Goal: Task Accomplishment & Management: Manage account settings

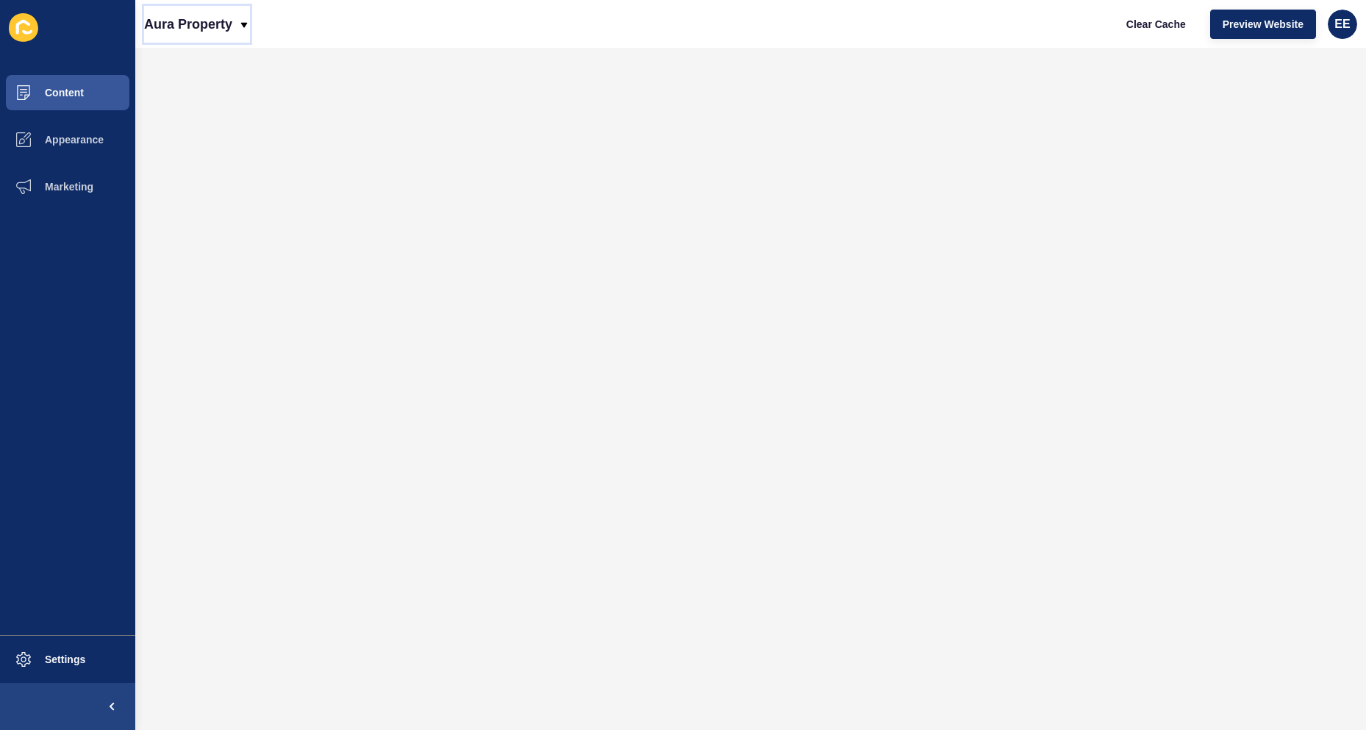
click at [241, 24] on icon at bounding box center [244, 25] width 12 height 12
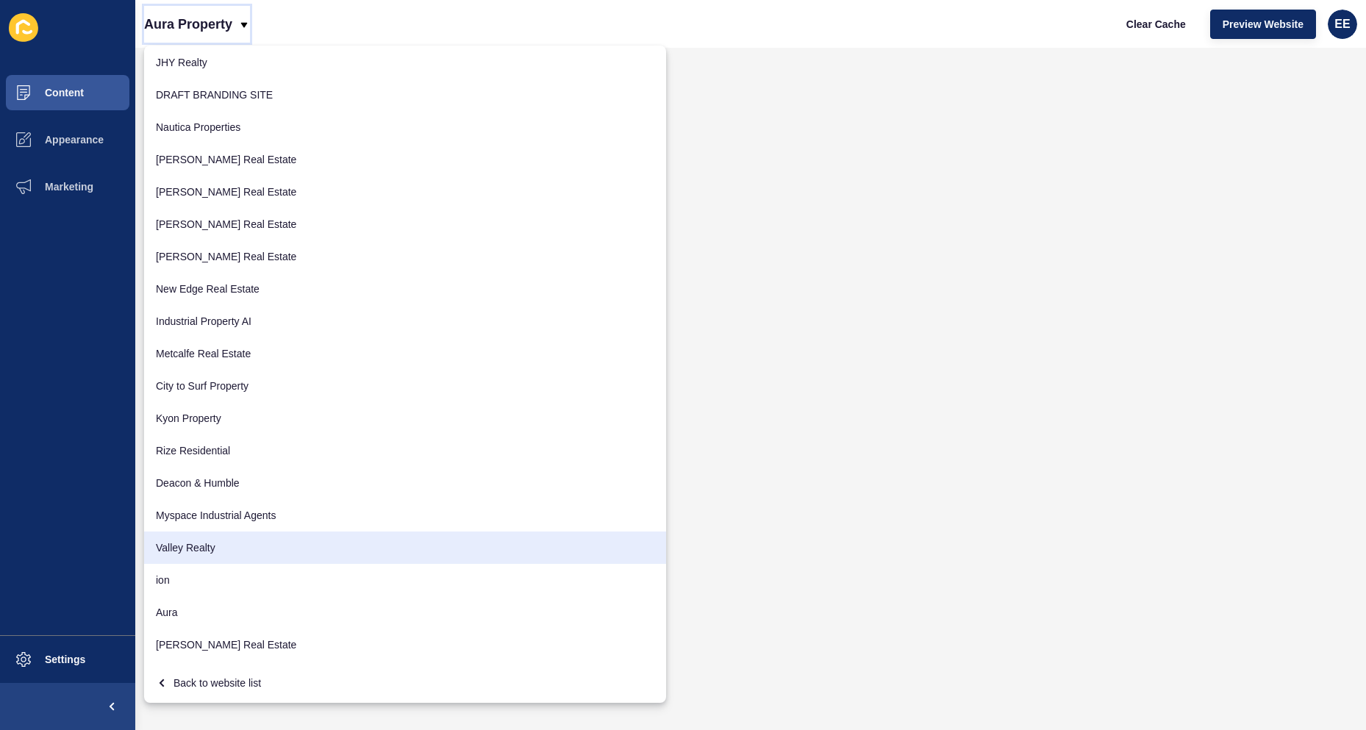
scroll to position [325, 0]
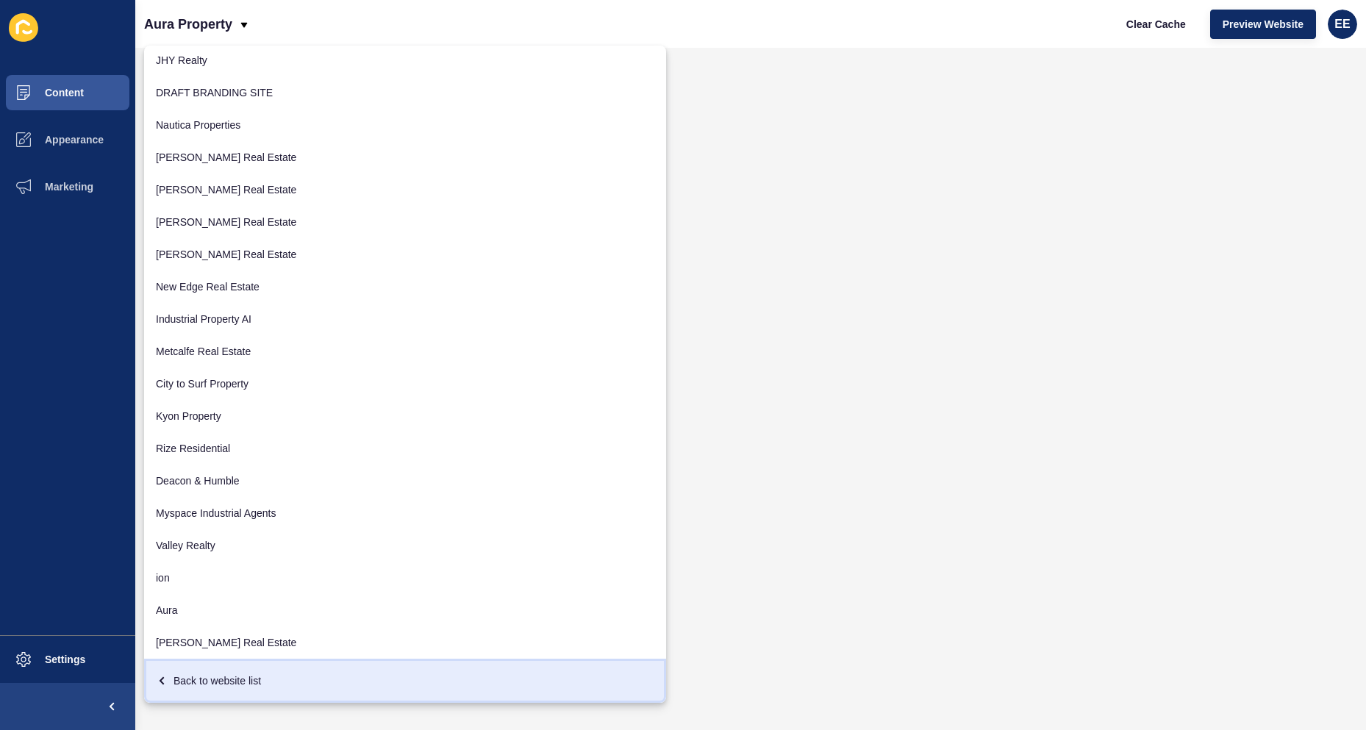
click at [200, 673] on div "Back to website list" at bounding box center [405, 680] width 498 height 26
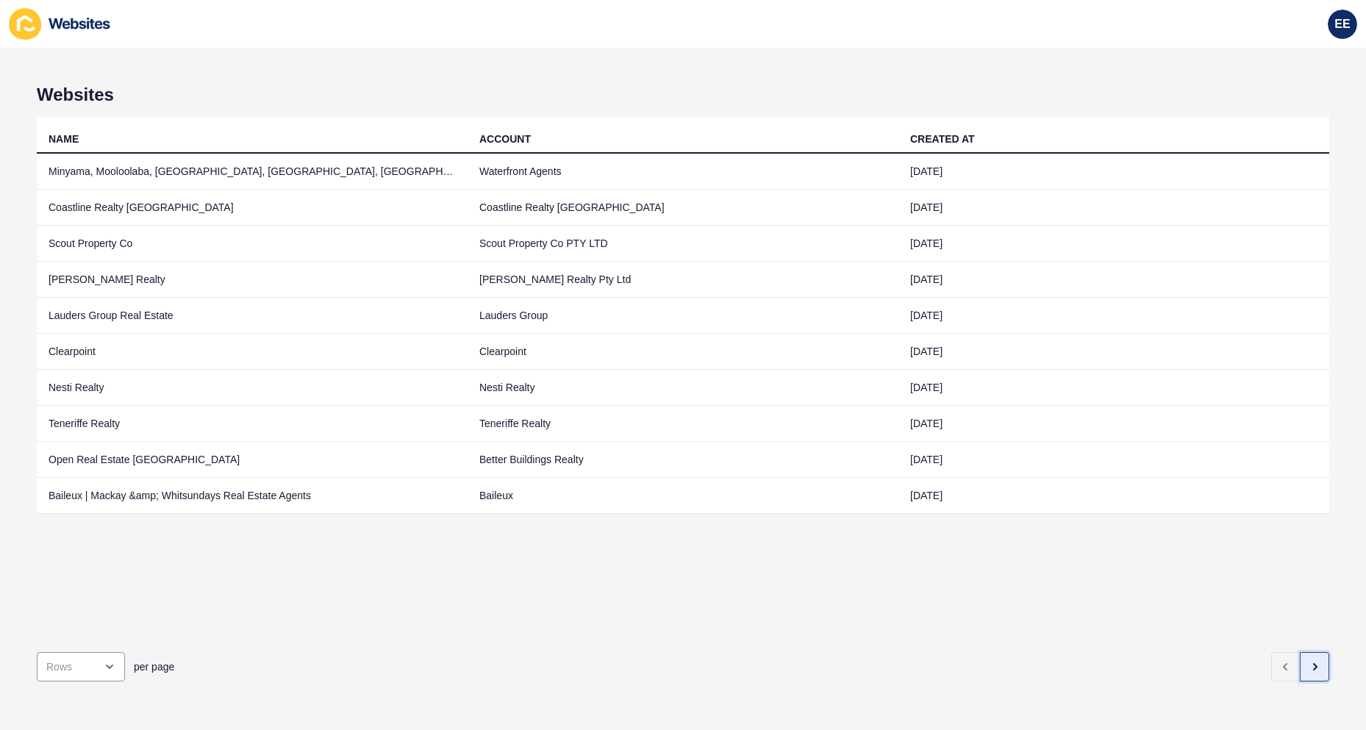
click at [1309, 661] on icon "button" at bounding box center [1315, 667] width 12 height 12
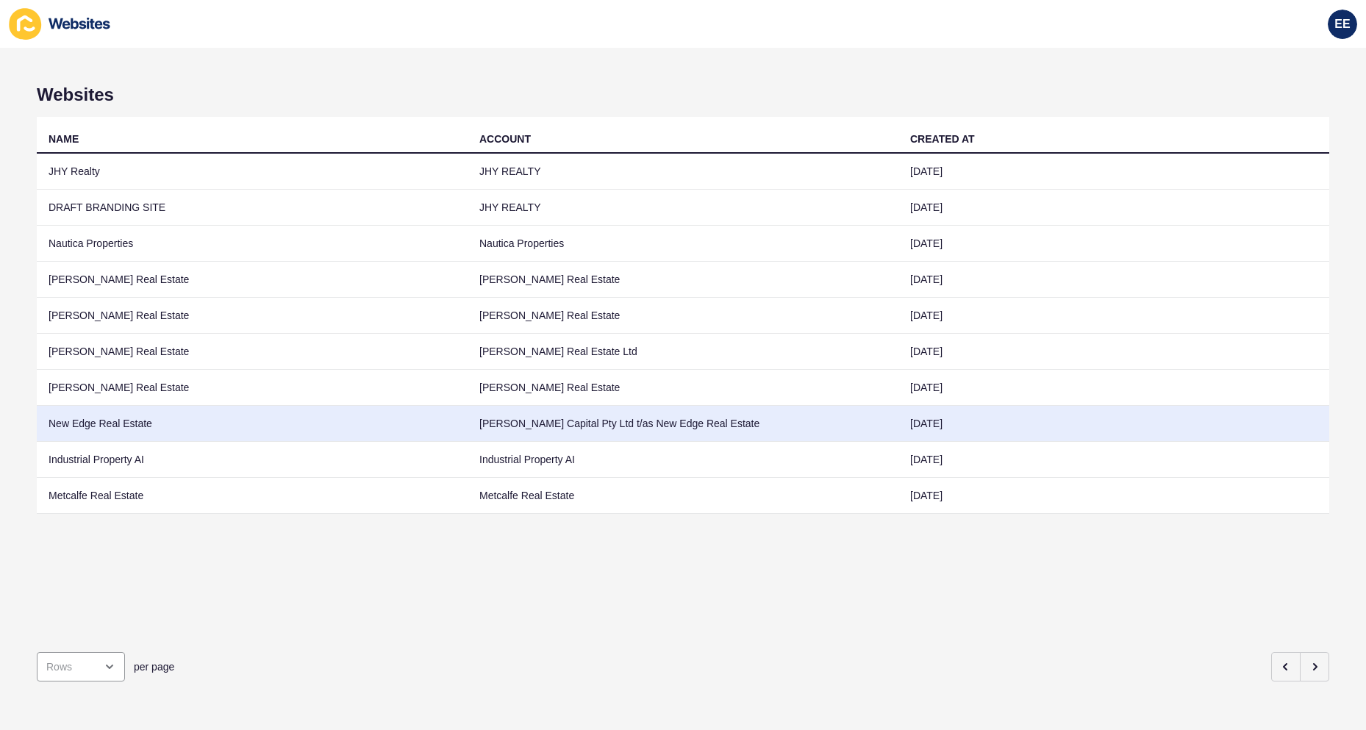
click at [95, 420] on td "New Edge Real Estate" at bounding box center [252, 424] width 431 height 36
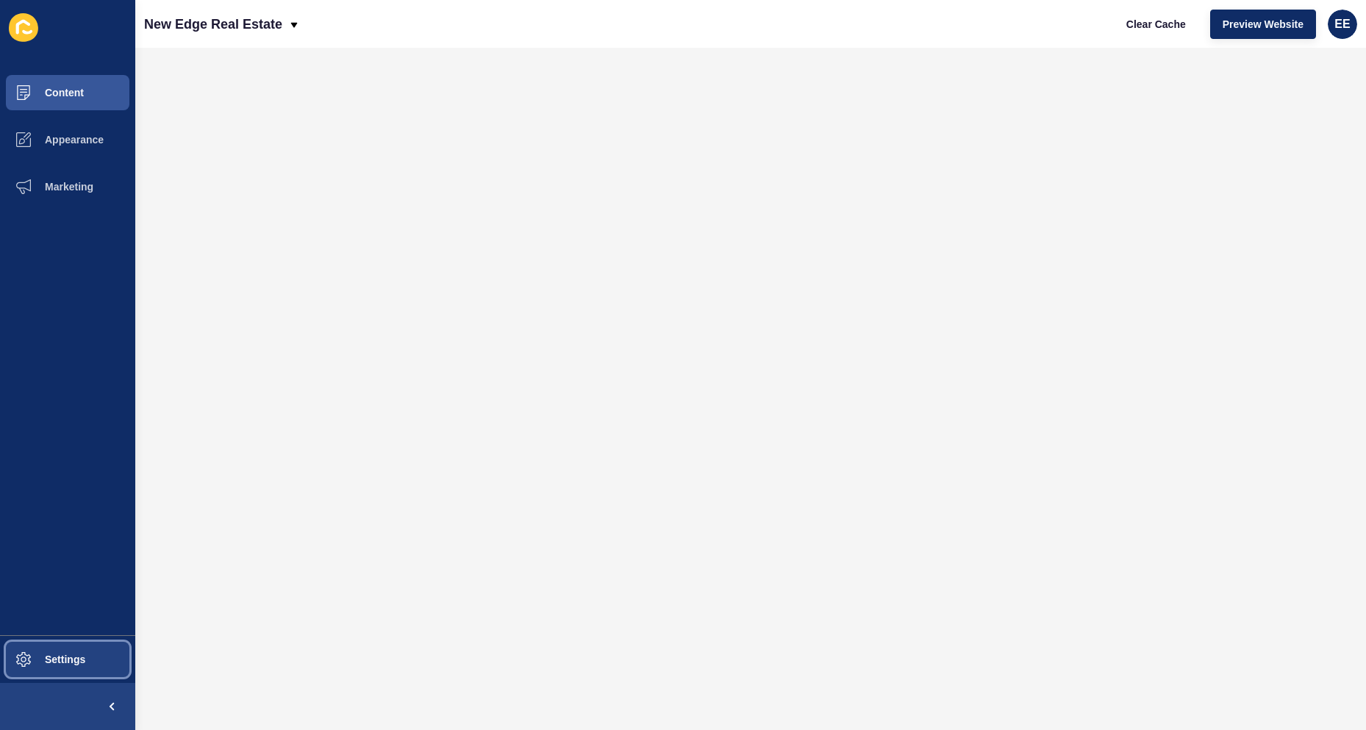
click at [49, 680] on button "Settings" at bounding box center [67, 659] width 135 height 47
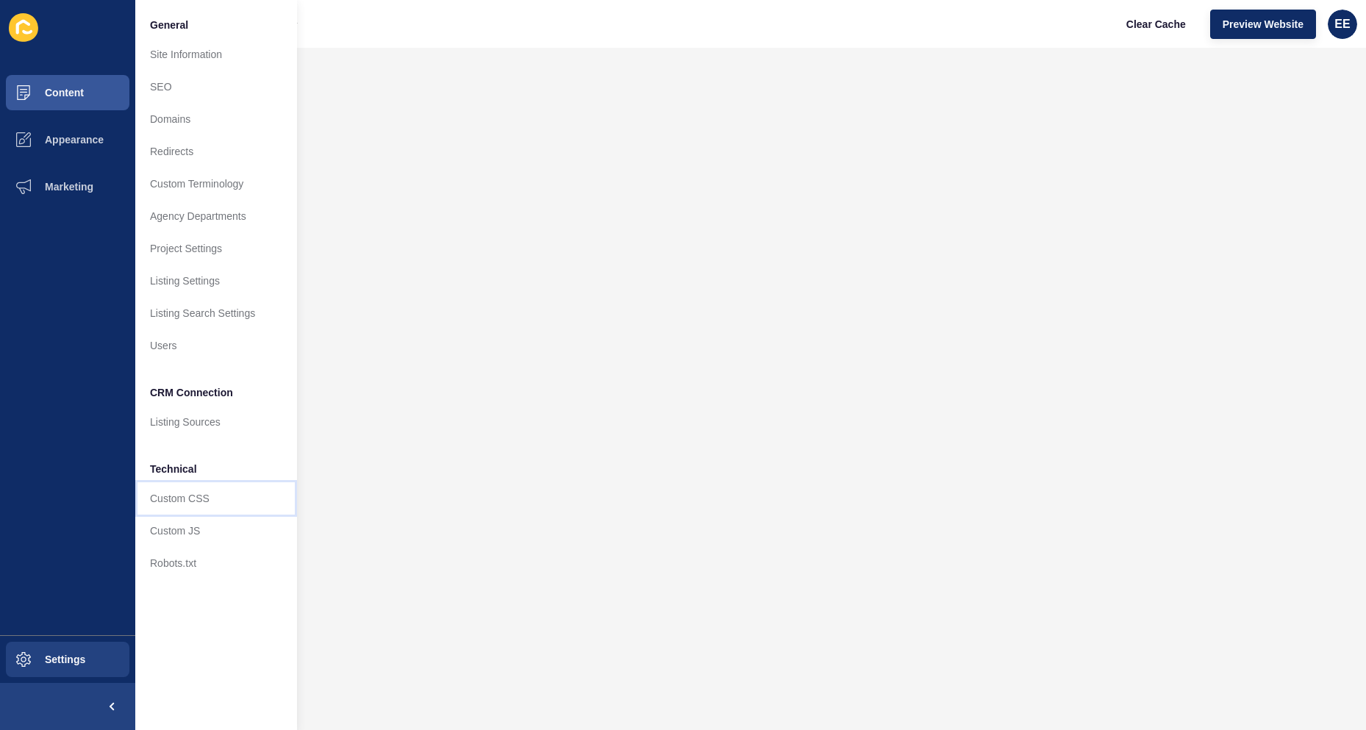
drag, startPoint x: 176, startPoint y: 507, endPoint x: 247, endPoint y: 499, distance: 71.0
click at [177, 507] on link "Custom CSS" at bounding box center [216, 498] width 162 height 32
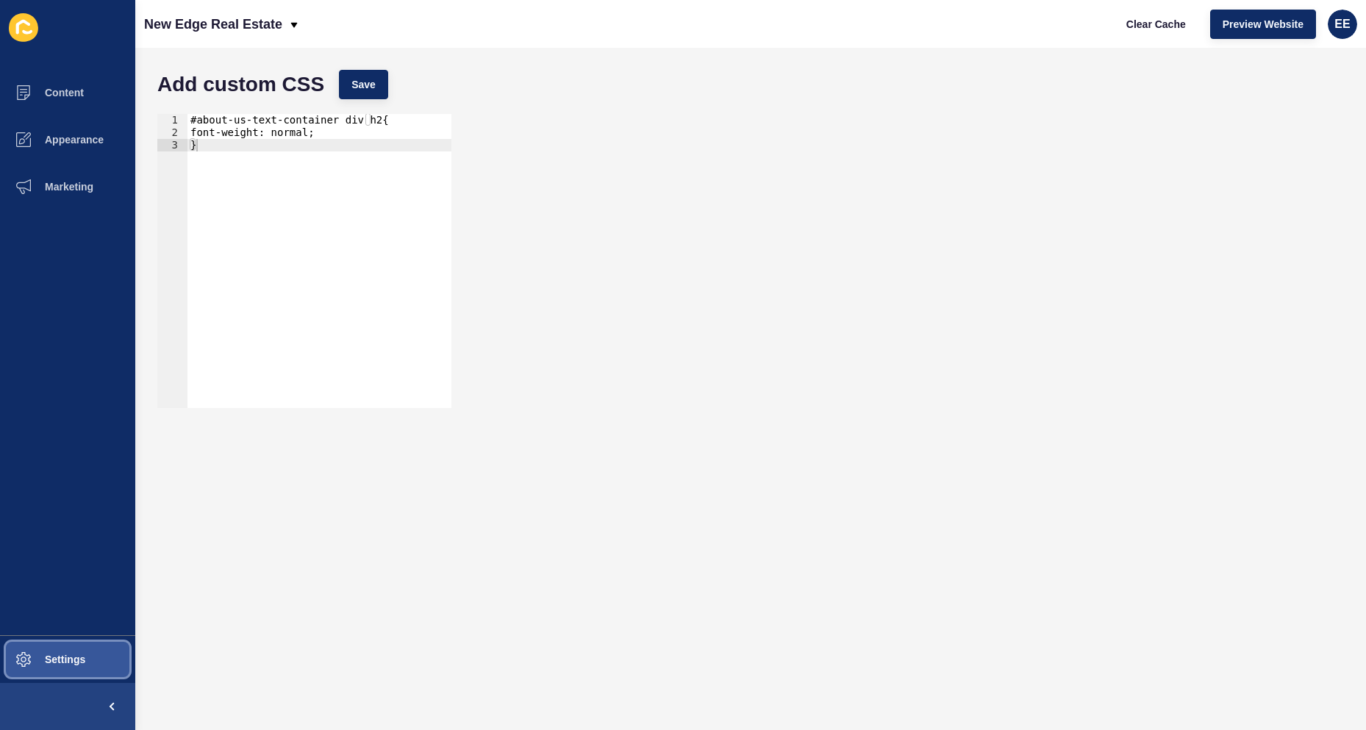
drag, startPoint x: 71, startPoint y: 659, endPoint x: 162, endPoint y: 631, distance: 96.0
click at [71, 659] on span "Settings" at bounding box center [41, 660] width 87 height 12
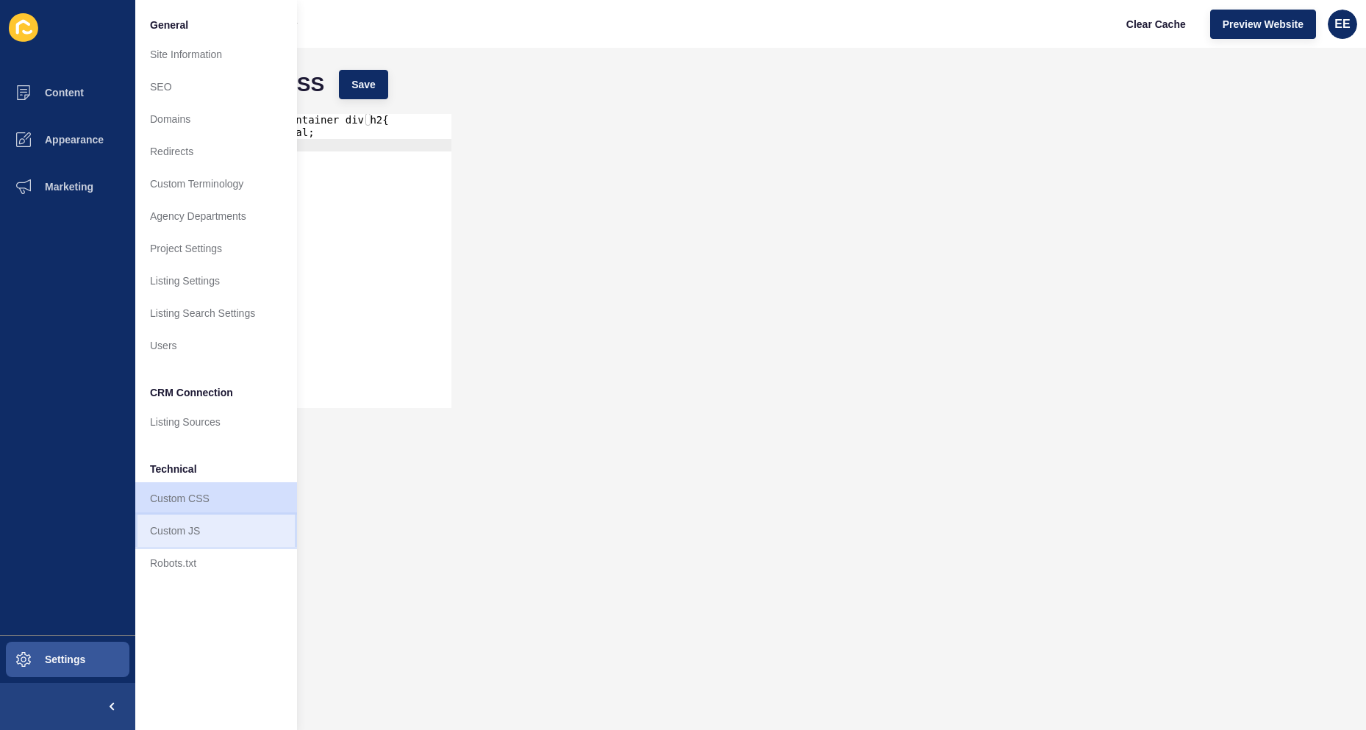
click at [198, 535] on link "Custom JS" at bounding box center [216, 531] width 162 height 32
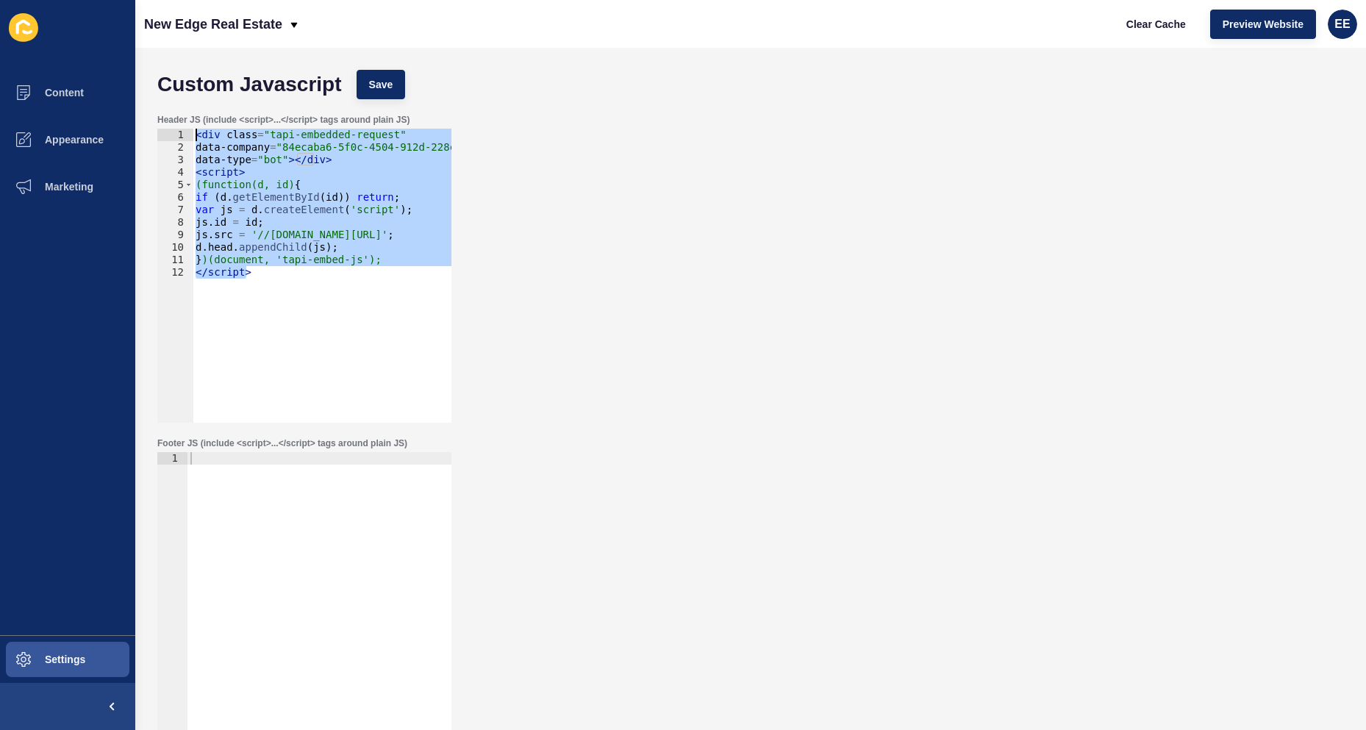
drag, startPoint x: 282, startPoint y: 273, endPoint x: 150, endPoint y: 127, distance: 196.2
click at [150, 127] on div "Header JS (include <script>...</script> tags around plain JS) </script> 1 2 3 4…" at bounding box center [750, 268] width 1201 height 323
type textarea "<div class="tapi-embedded-request" data-company="84ecaba6-5f0c-4504-912d-228c25…"
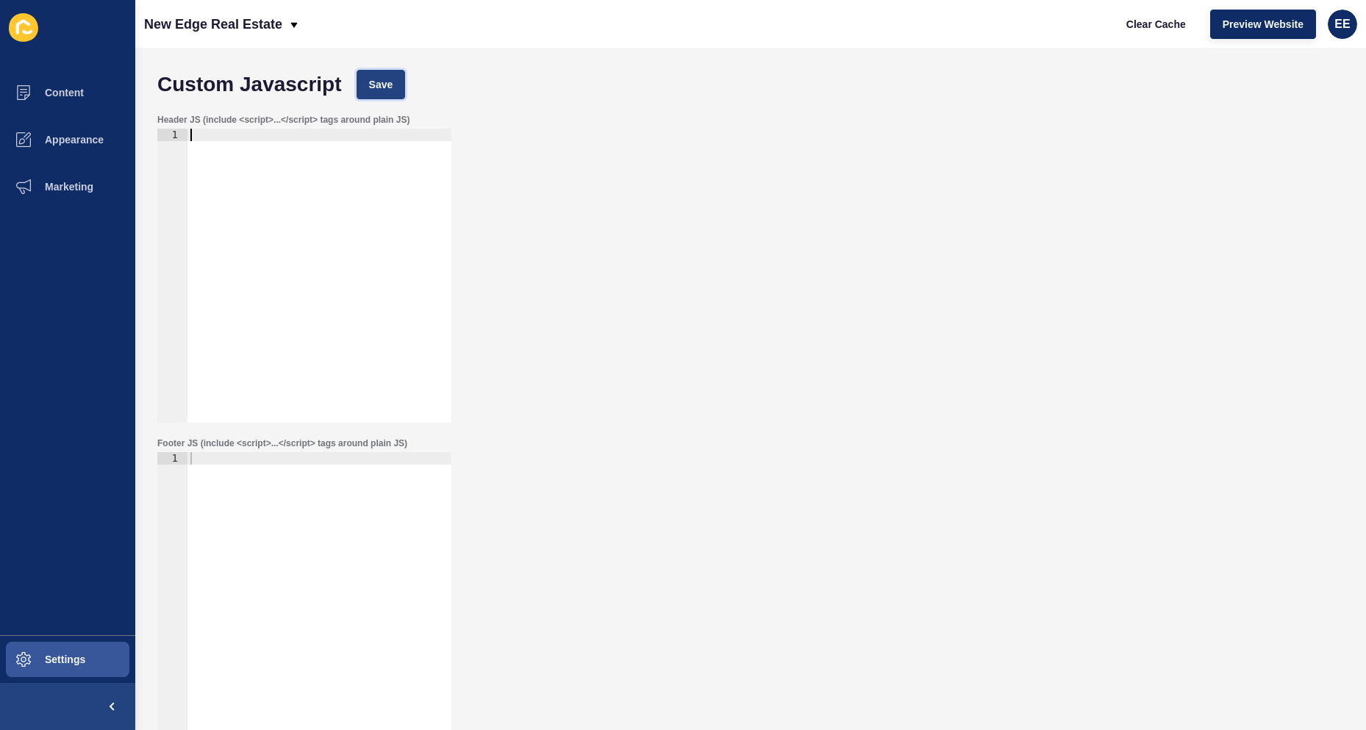
click at [390, 82] on span "Save" at bounding box center [381, 84] width 24 height 15
click at [1257, 23] on span "Preview Website" at bounding box center [1263, 24] width 81 height 15
click at [293, 482] on div at bounding box center [319, 611] width 264 height 319
paste textarea "</script>"
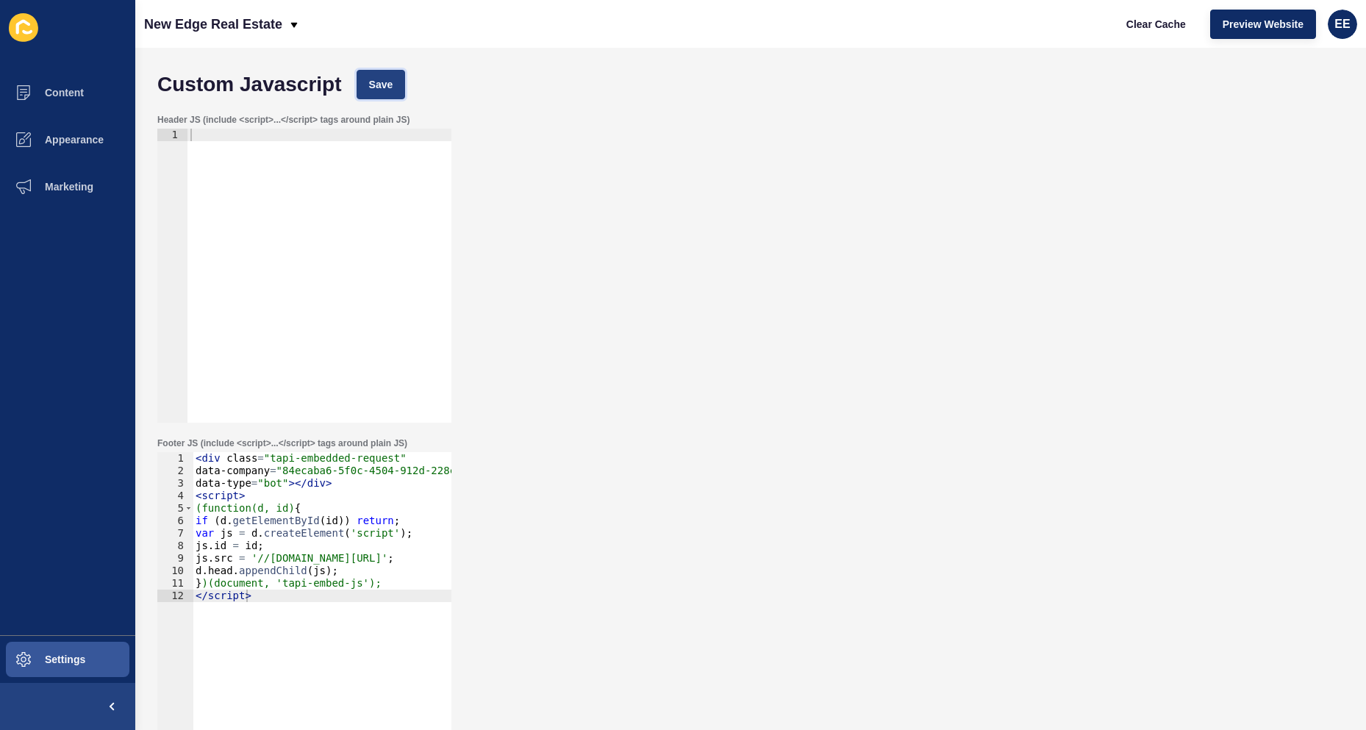
click at [392, 84] on span "Save" at bounding box center [381, 84] width 24 height 15
click at [269, 621] on div "< div class = "tapi-embedded-request" data-company = "84ecaba6-5f0c-4504-912d-2…" at bounding box center [340, 606] width 295 height 308
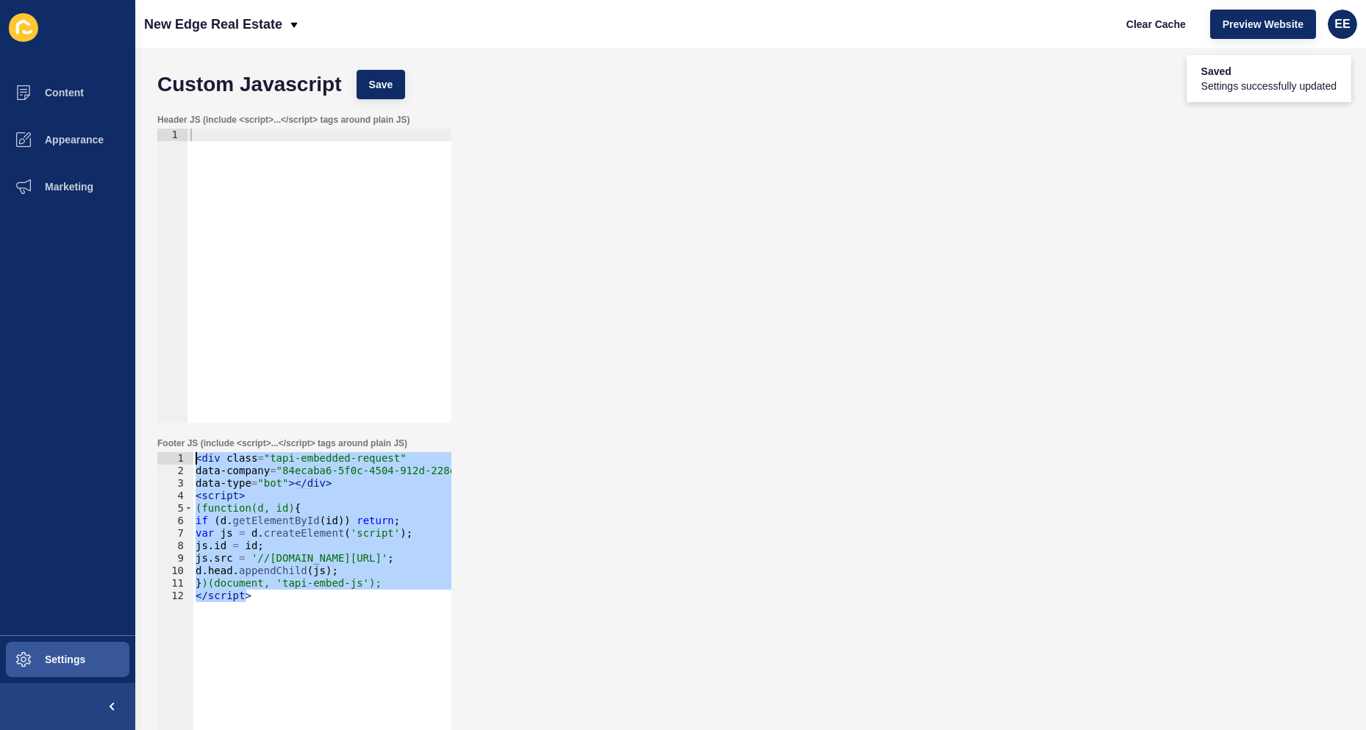
drag, startPoint x: 257, startPoint y: 606, endPoint x: 154, endPoint y: 455, distance: 182.9
click at [154, 455] on div "Footer JS (include <script>...</script> tags around plain JS) </script> 1 2 3 4…" at bounding box center [750, 591] width 1201 height 323
type textarea "<div class="tapi-embedded-request" data-company="84ecaba6-5f0c-4504-912d-228c25…"
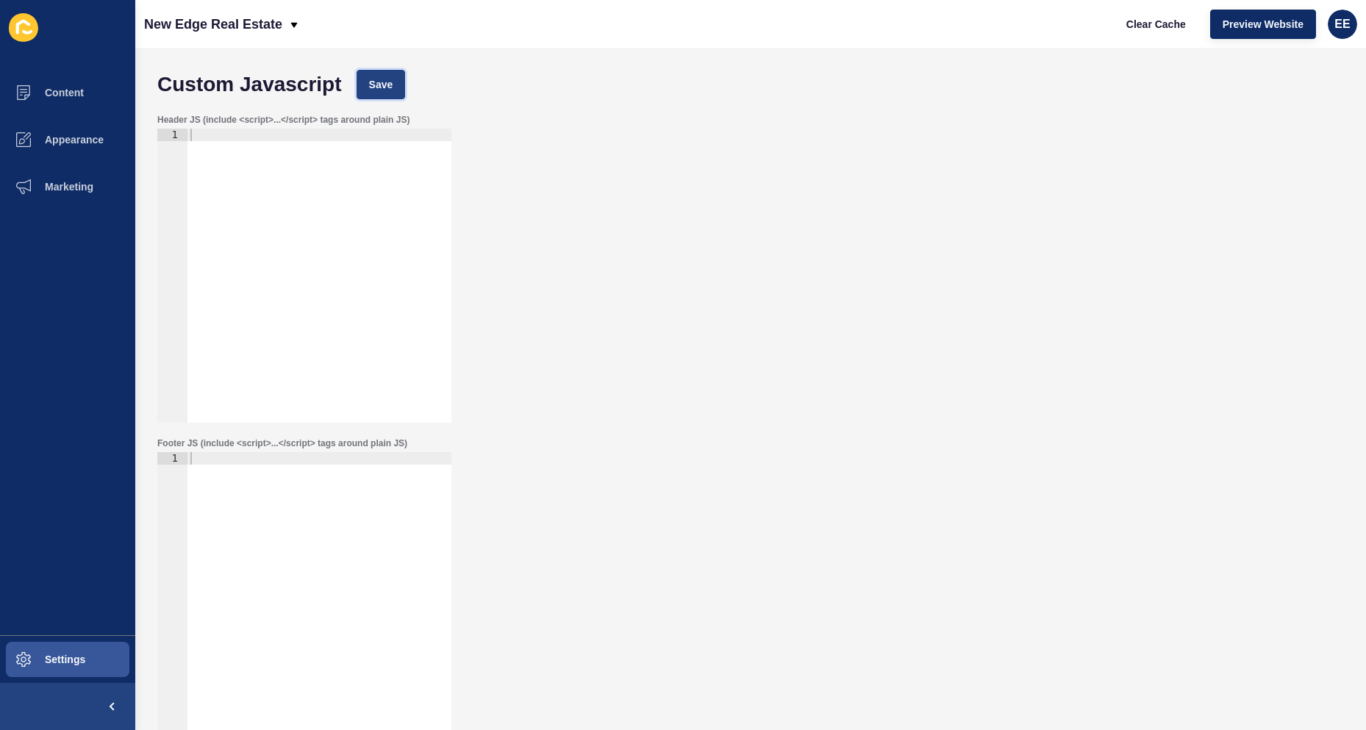
click at [392, 78] on button "Save" at bounding box center [381, 84] width 49 height 29
click at [71, 85] on button "Content" at bounding box center [67, 92] width 135 height 47
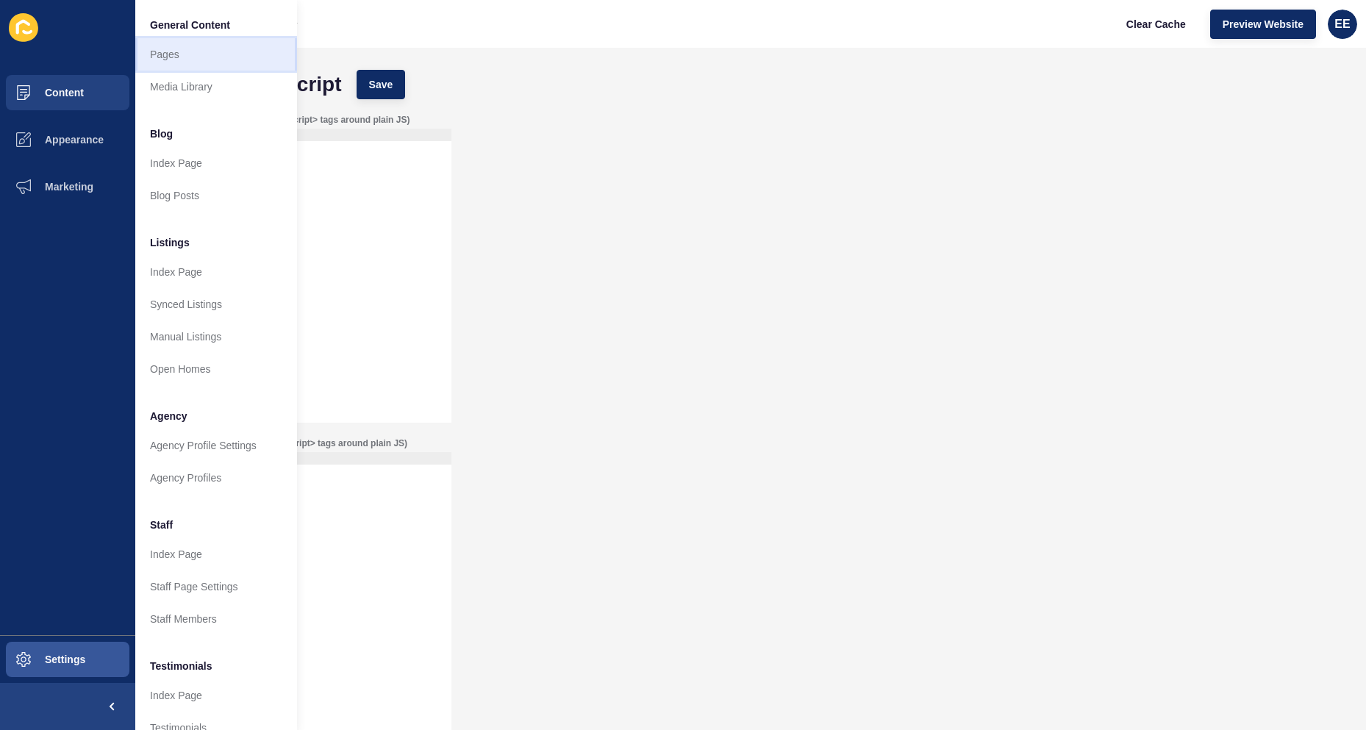
click at [165, 57] on link "Pages" at bounding box center [216, 54] width 162 height 32
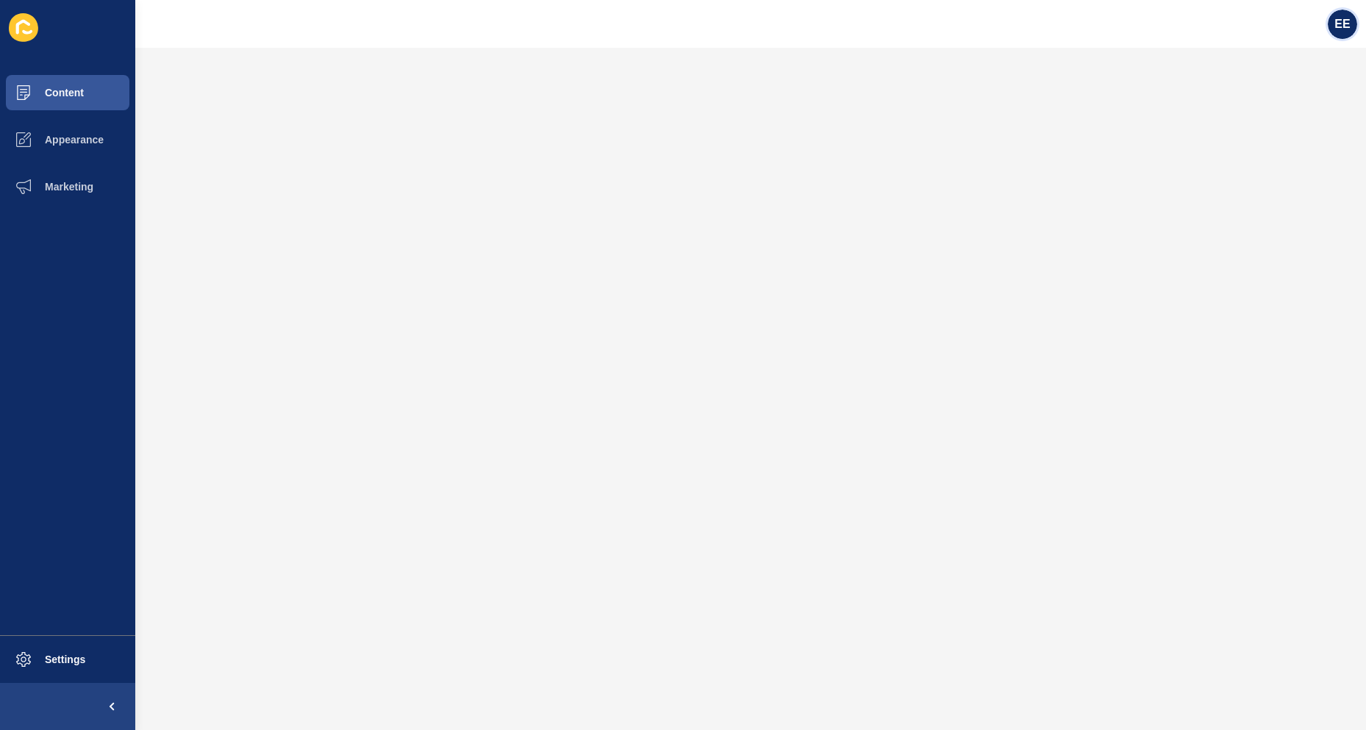
click at [1342, 22] on span "EE" at bounding box center [1341, 24] width 15 height 15
click at [1281, 122] on link "Logout" at bounding box center [1306, 123] width 108 height 32
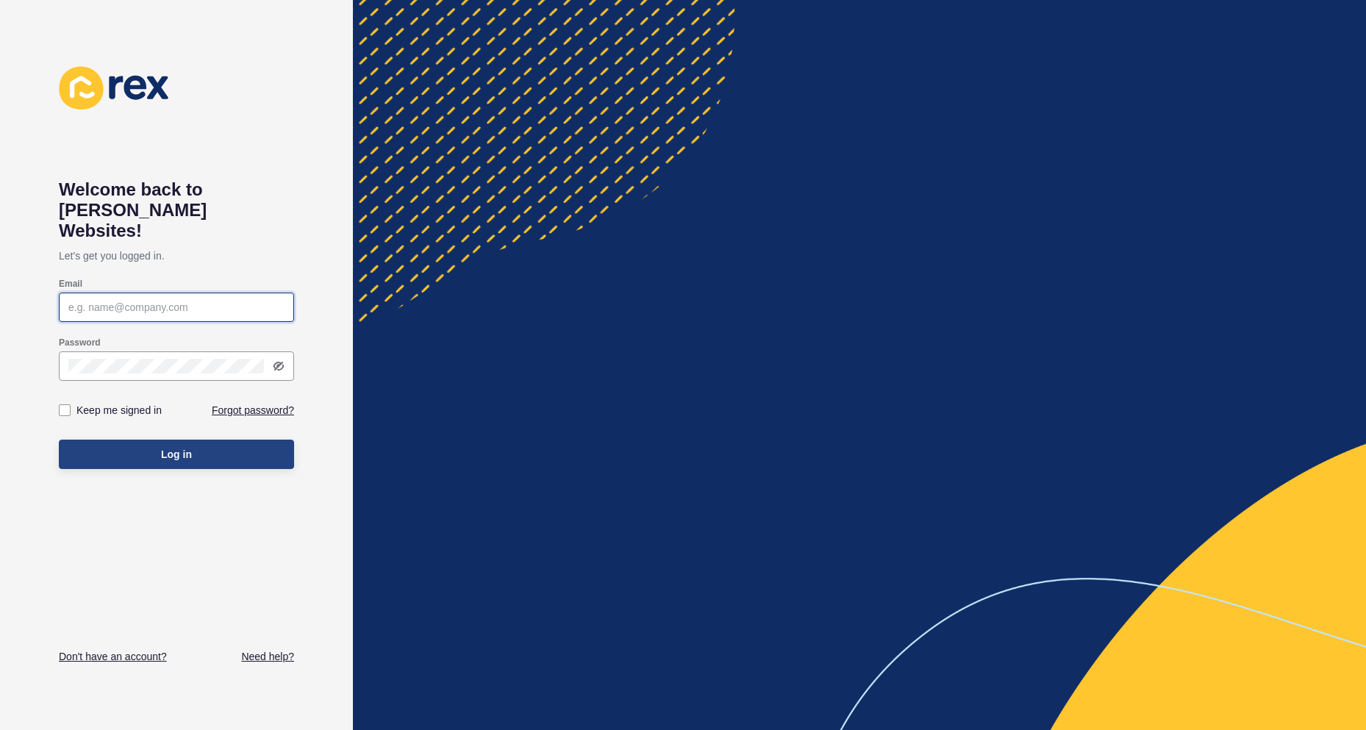
type input "elsie.estrera@rexsoftware.com.au"
click at [129, 441] on button "Log in" at bounding box center [176, 454] width 235 height 29
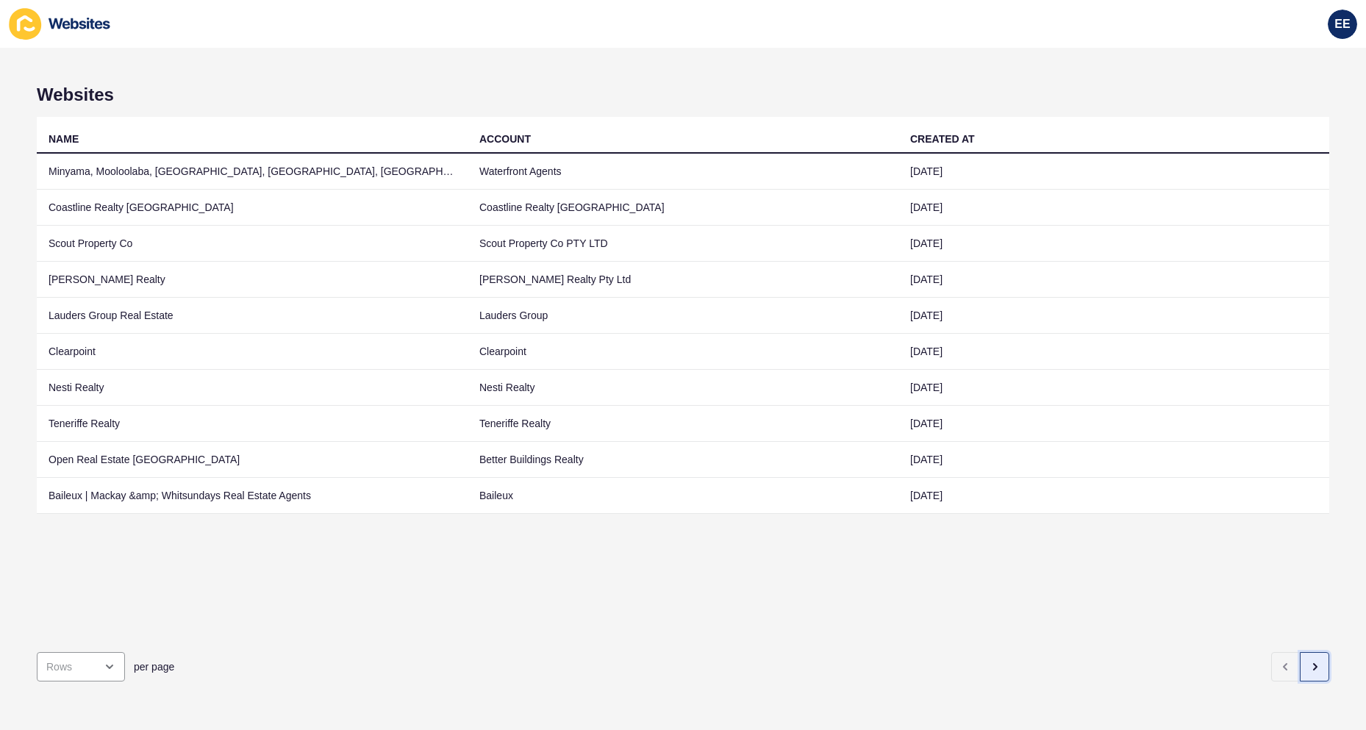
click at [1309, 661] on icon "button" at bounding box center [1315, 667] width 12 height 12
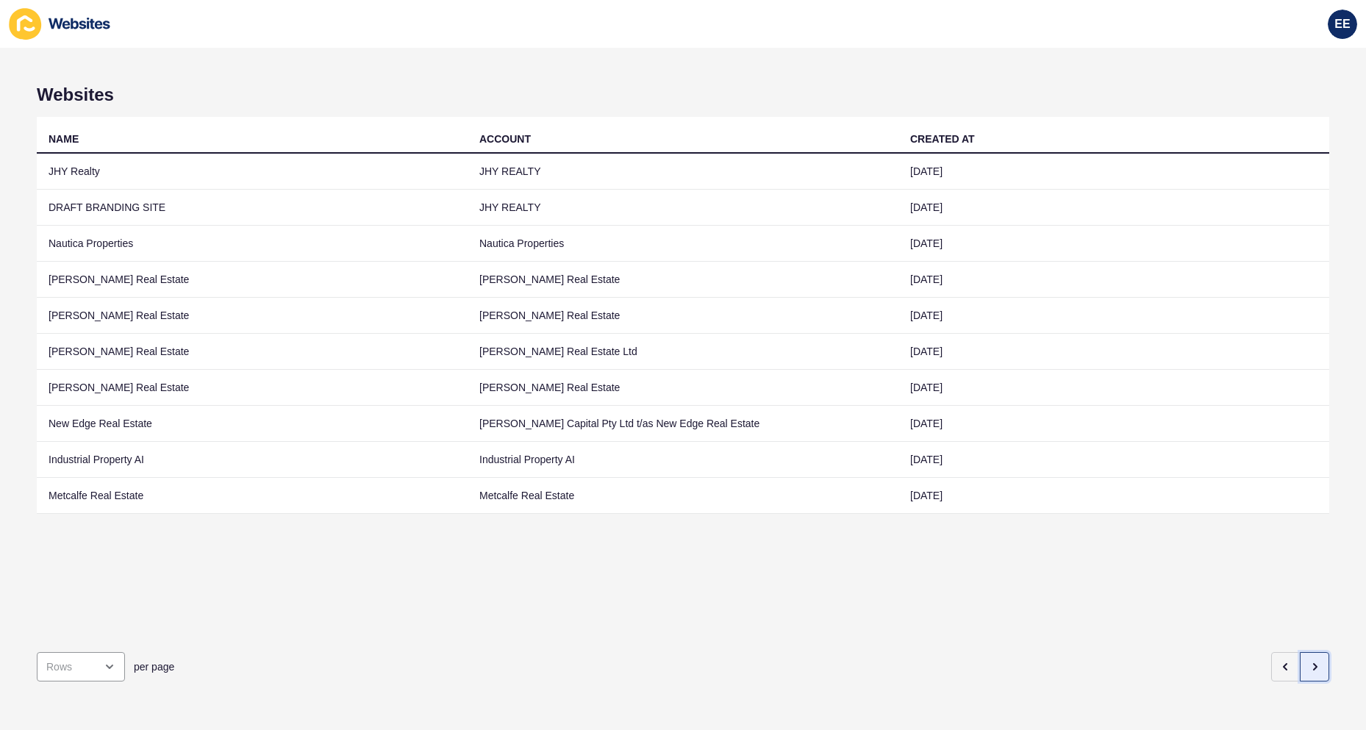
click at [1309, 661] on icon "button" at bounding box center [1315, 667] width 12 height 12
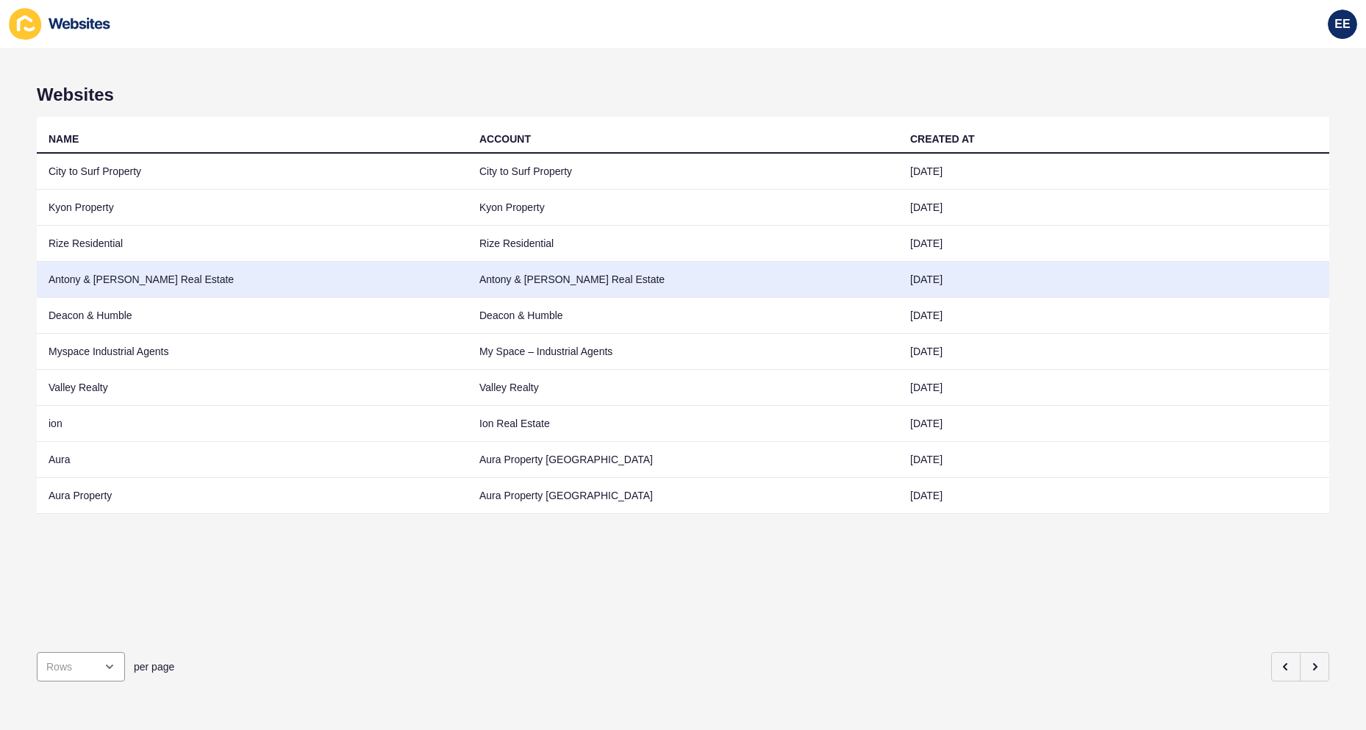
click at [82, 272] on td "Antony & Edwards Real Estate" at bounding box center [252, 280] width 431 height 36
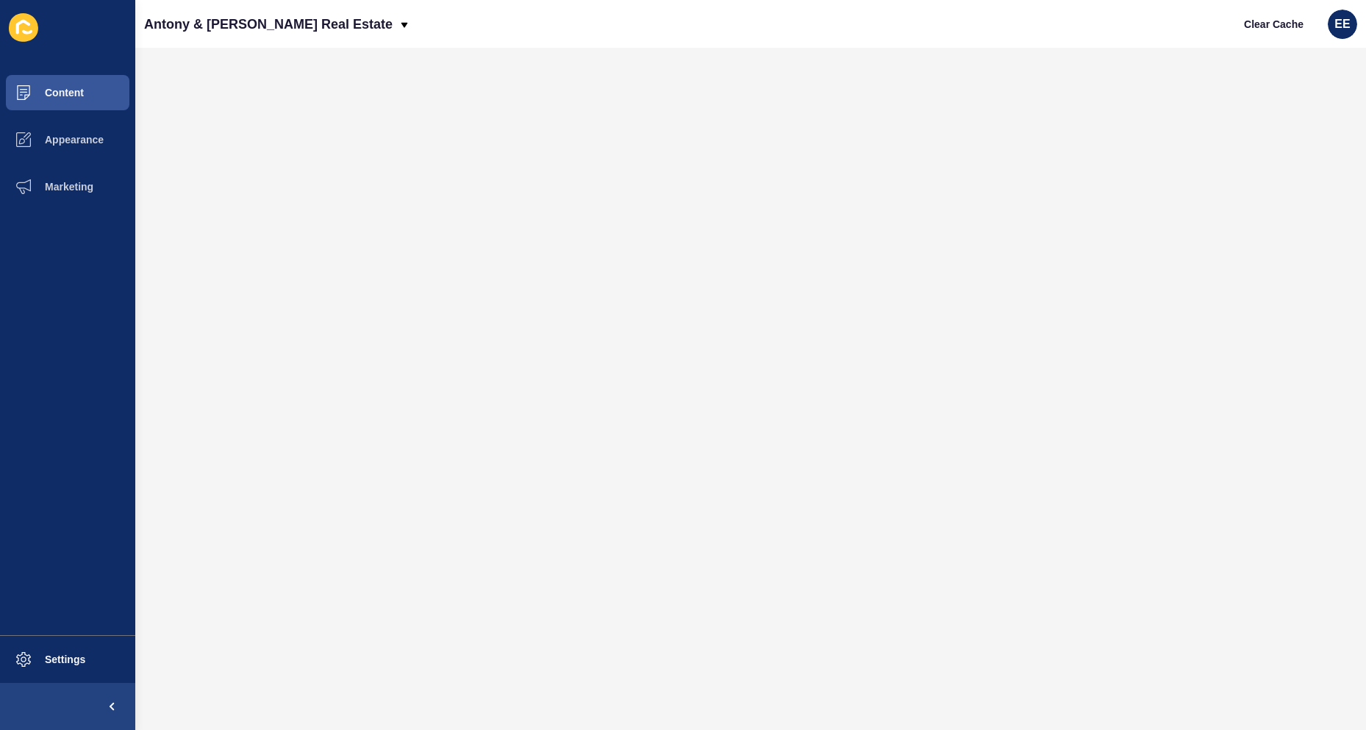
click at [900, 43] on div "Antony & Edwards Real Estate Clear Cache EE" at bounding box center [750, 24] width 1231 height 48
